Goal: Find specific page/section: Find specific page/section

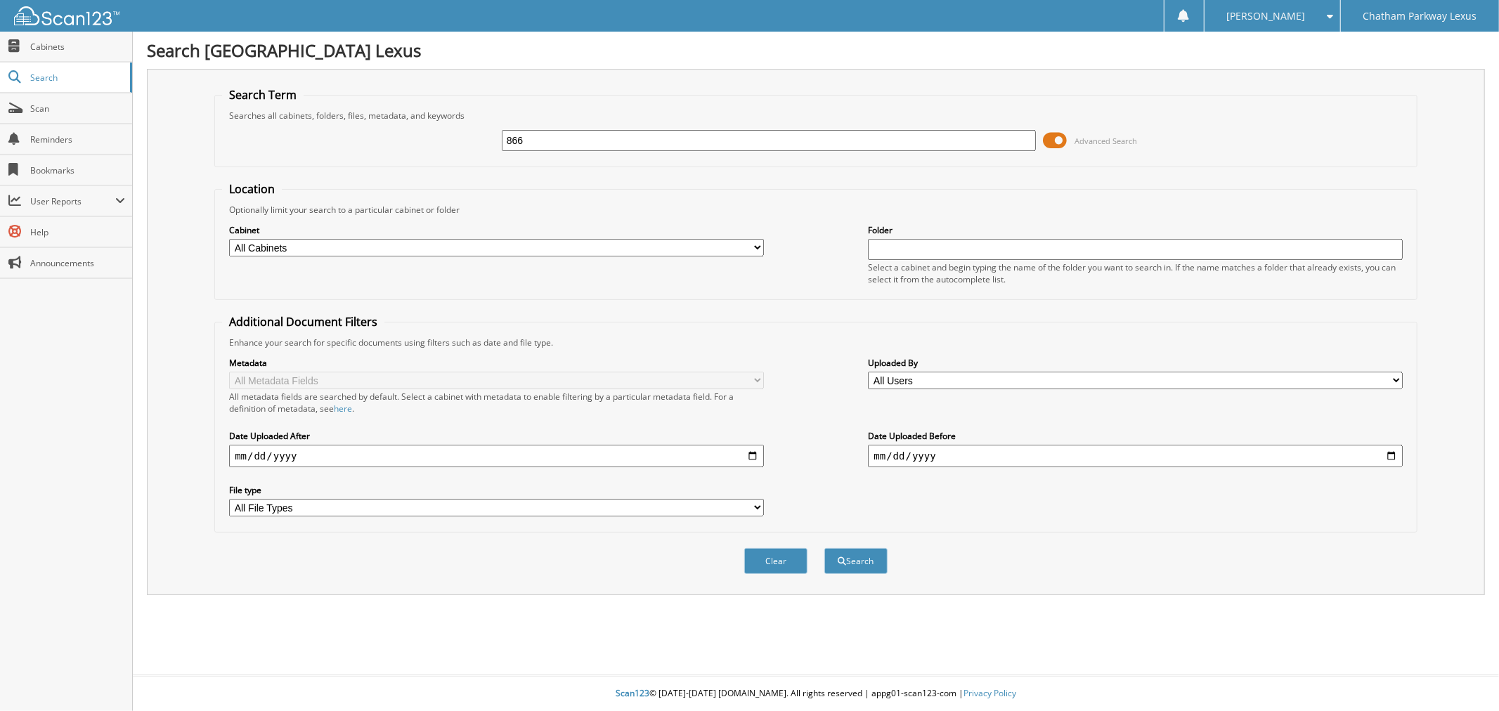
type input "866"
click at [825, 548] on button "Search" at bounding box center [856, 561] width 63 height 26
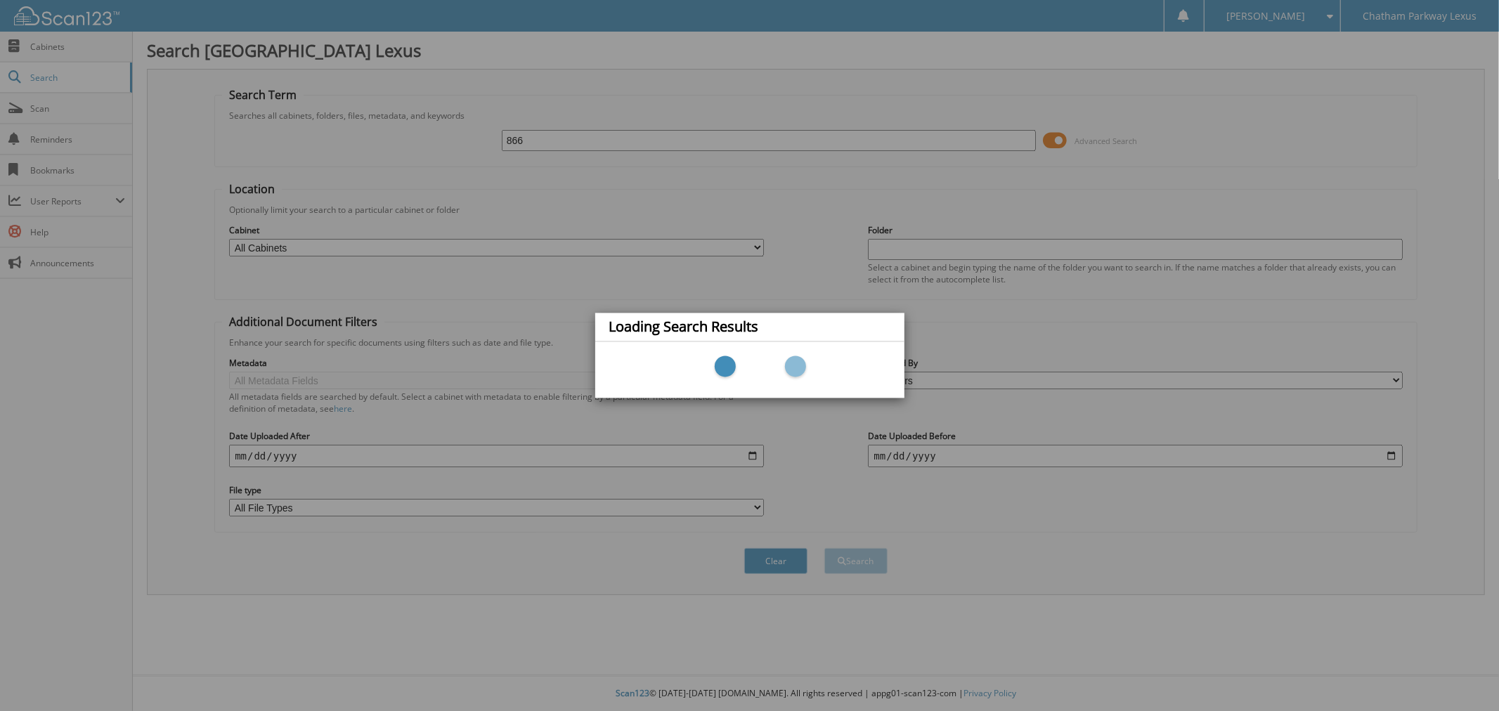
click at [506, 132] on div "Loading Search Results" at bounding box center [749, 355] width 1499 height 711
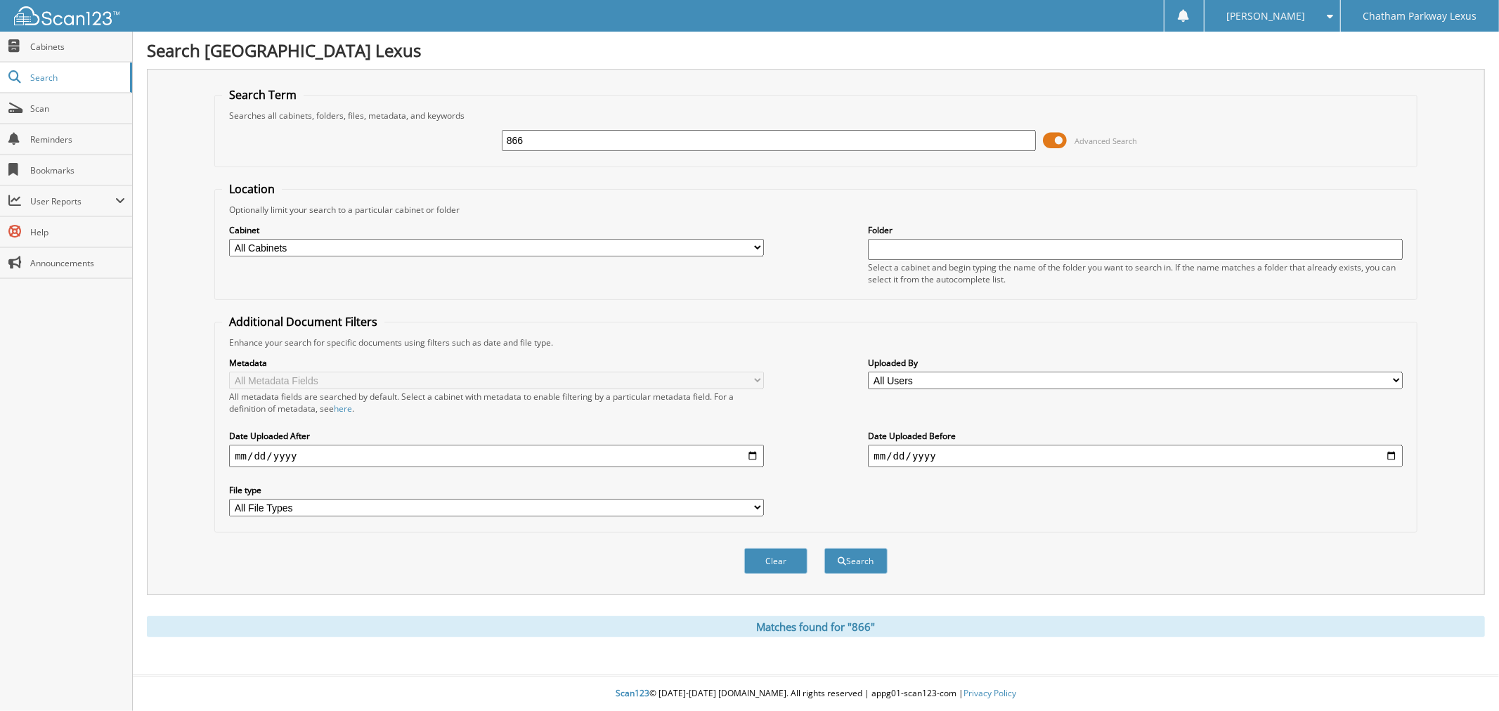
click at [504, 138] on input "866" at bounding box center [769, 140] width 534 height 21
type input "lp8866"
click at [825, 548] on button "Search" at bounding box center [856, 561] width 63 height 26
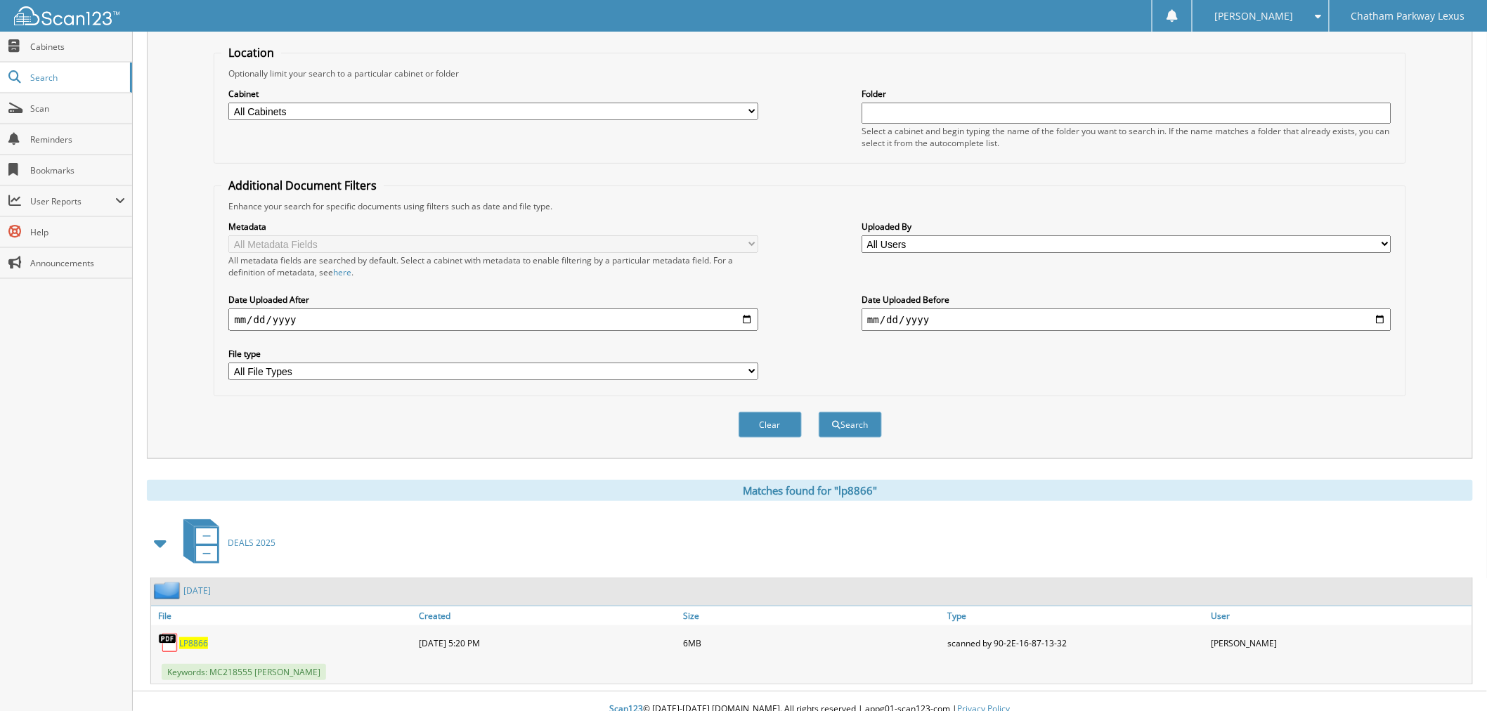
scroll to position [138, 0]
click at [193, 635] on span "LP8866" at bounding box center [193, 641] width 29 height 12
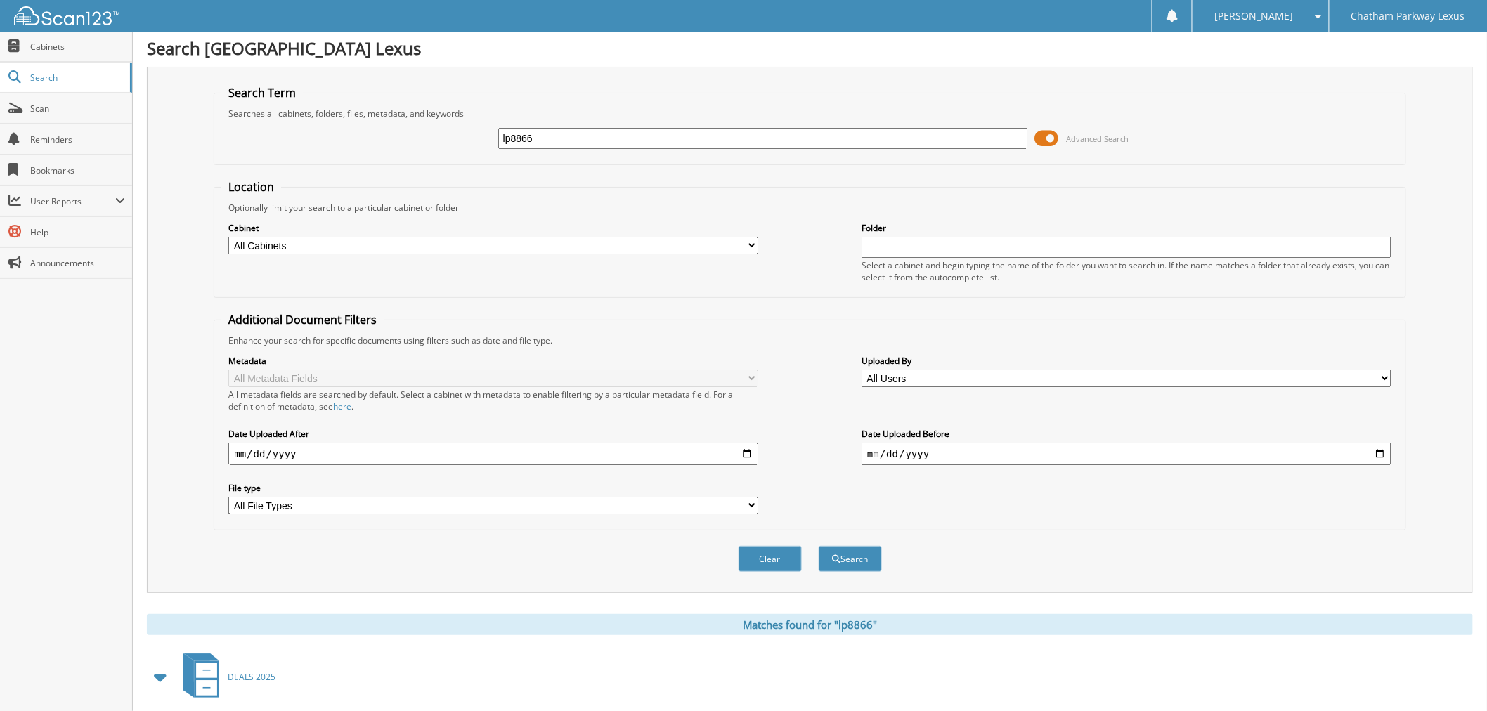
scroll to position [0, 0]
drag, startPoint x: 546, startPoint y: 143, endPoint x: 413, endPoint y: 146, distance: 132.9
click at [413, 146] on div "lp8866 Advanced Search" at bounding box center [809, 141] width 1177 height 38
type input "l25832"
click at [819, 548] on button "Search" at bounding box center [850, 561] width 63 height 26
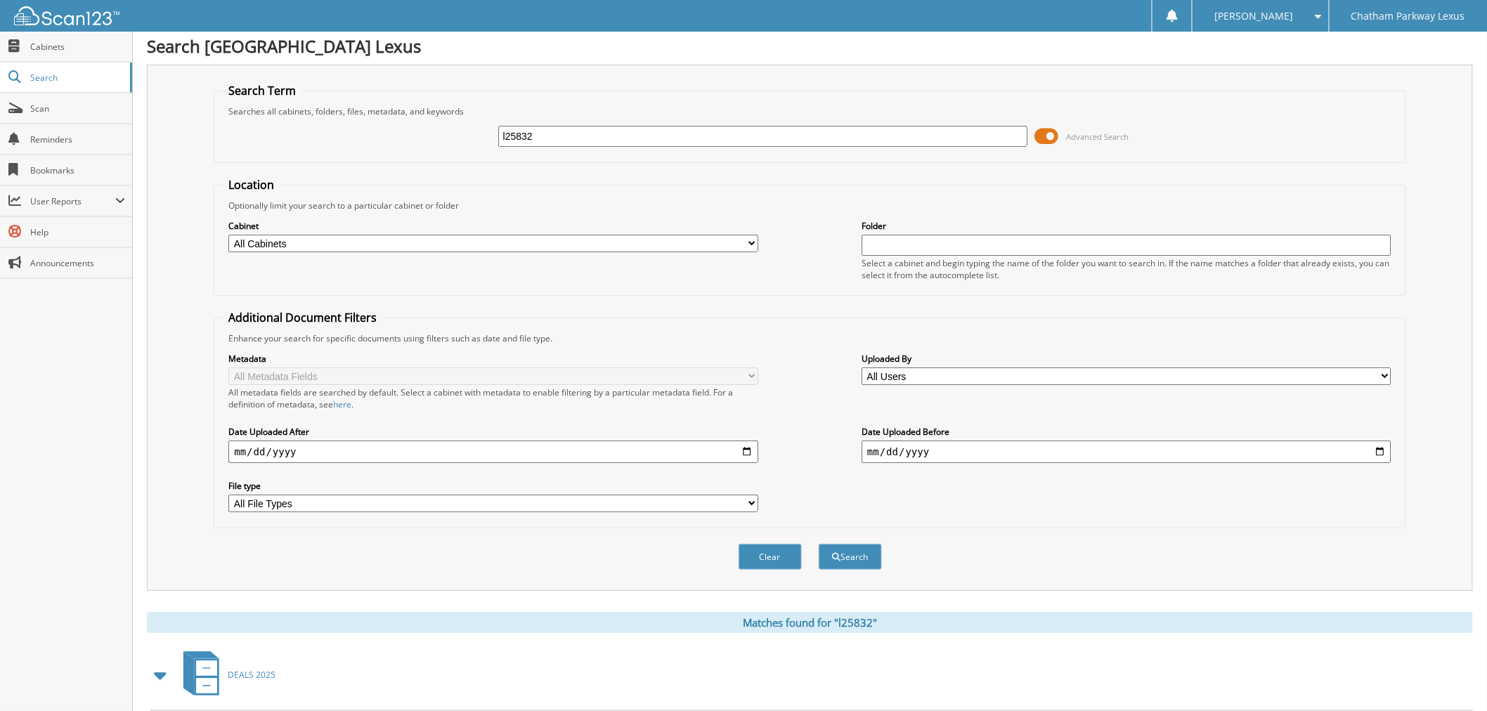
scroll to position [138, 0]
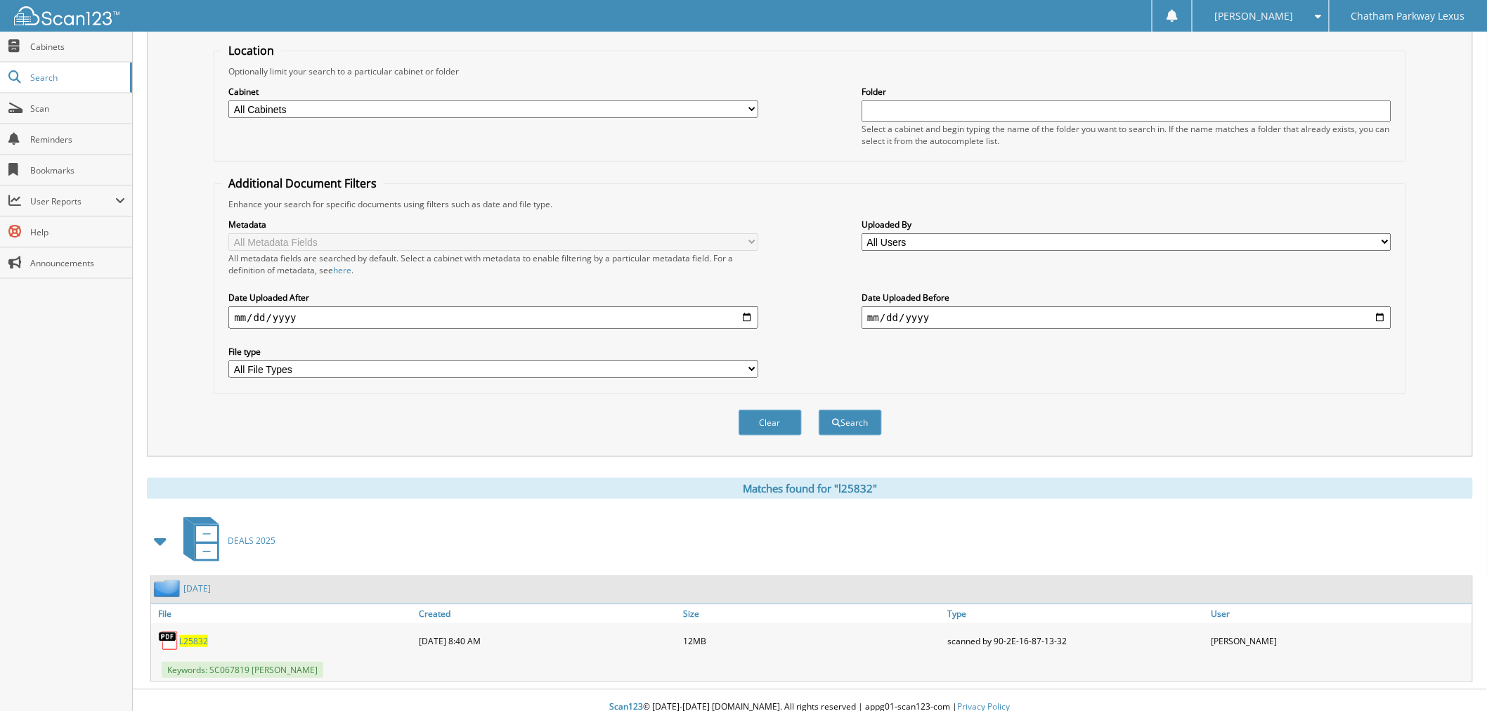
click at [192, 635] on span "L25832" at bounding box center [193, 641] width 29 height 12
